Goal: Task Accomplishment & Management: Manage account settings

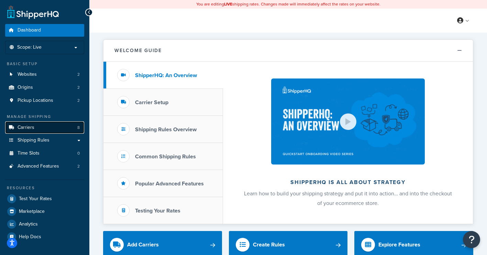
click at [54, 132] on link "Carriers 8" at bounding box center [44, 128] width 79 height 13
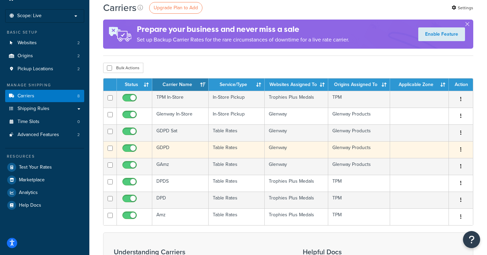
scroll to position [34, 0]
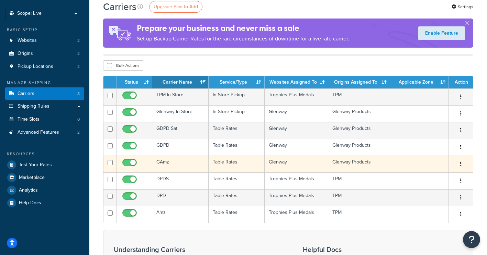
click at [178, 165] on td "GAmz" at bounding box center [180, 164] width 56 height 17
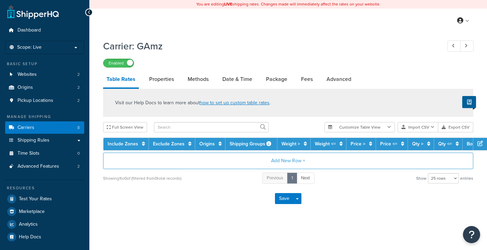
select select "25"
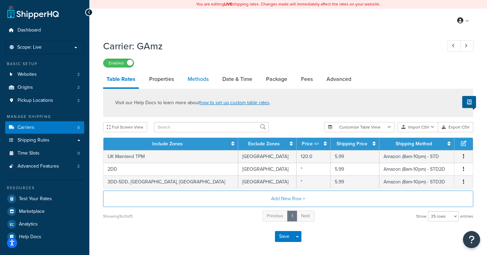
click at [203, 82] on link "Methods" at bounding box center [198, 79] width 28 height 16
select select "25"
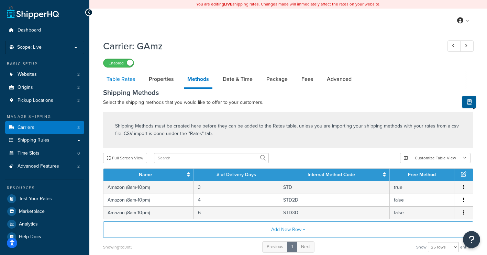
click at [123, 76] on link "Table Rates" at bounding box center [120, 79] width 35 height 16
select select "25"
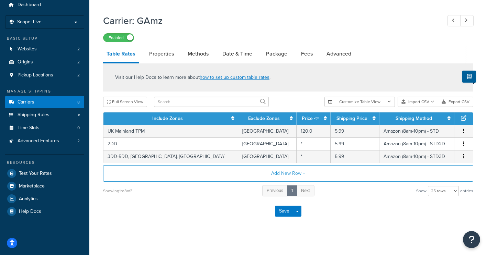
scroll to position [30, 0]
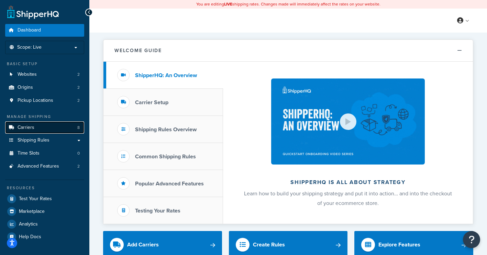
click at [54, 128] on link "Carriers 8" at bounding box center [44, 128] width 79 height 13
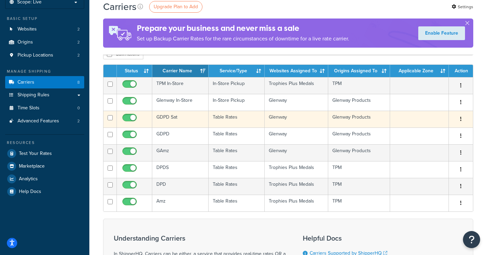
scroll to position [45, 0]
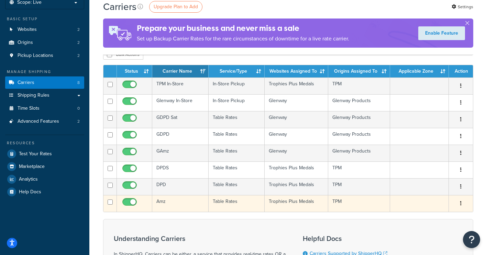
click at [176, 205] on td "Amz" at bounding box center [180, 203] width 56 height 17
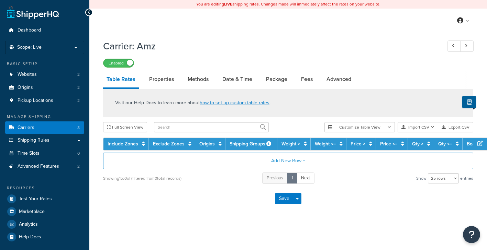
select select "25"
